Goal: Task Accomplishment & Management: Use online tool/utility

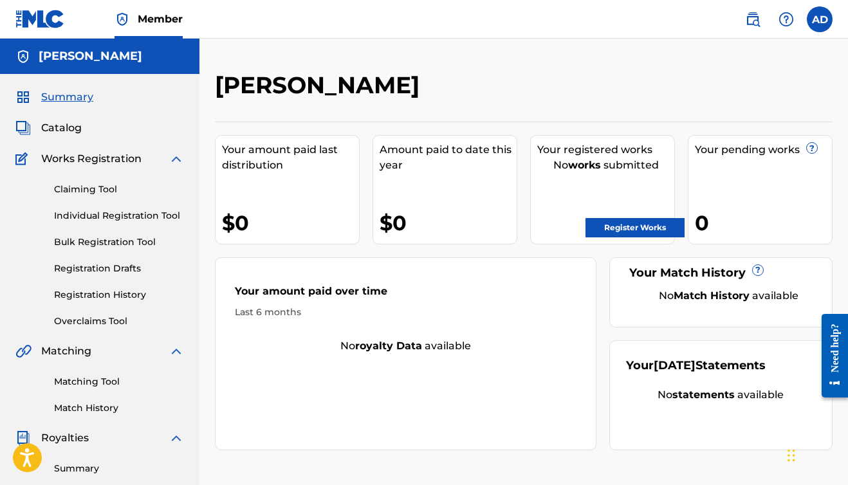
click at [70, 187] on link "Claiming Tool" at bounding box center [119, 190] width 130 height 14
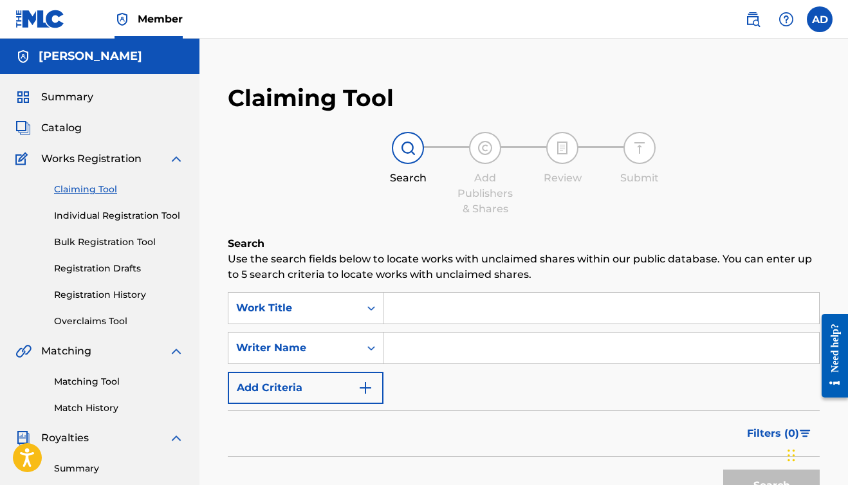
click at [418, 351] on input "Search Form" at bounding box center [602, 348] width 436 height 31
type input "doppie"
click at [772, 485] on button "Search" at bounding box center [771, 486] width 97 height 32
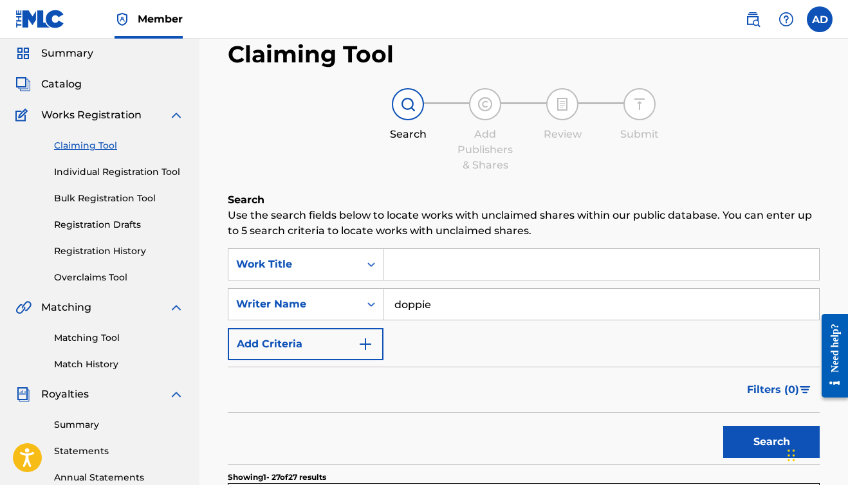
scroll to position [111, 0]
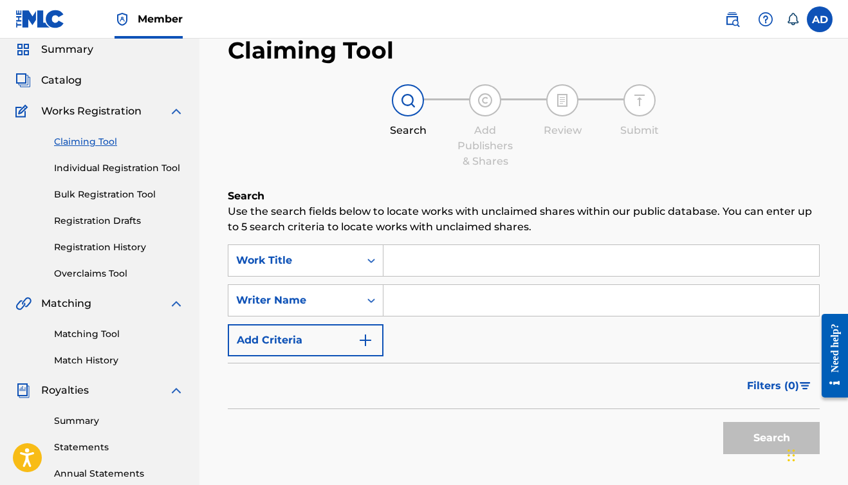
scroll to position [50, 0]
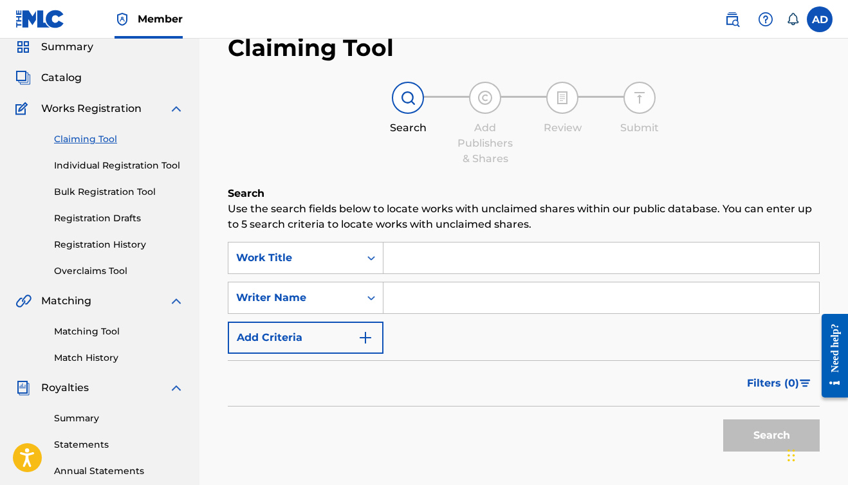
click at [460, 299] on input "Search Form" at bounding box center [602, 298] width 436 height 31
type input "a"
